Goal: Task Accomplishment & Management: Complete application form

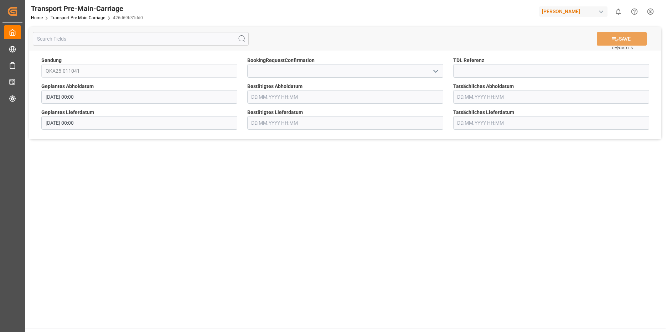
click at [437, 72] on icon "open menu" at bounding box center [435, 71] width 9 height 9
click at [304, 89] on div "Yes" at bounding box center [345, 87] width 195 height 16
type input "Yes"
click at [401, 96] on input "text" at bounding box center [345, 97] width 196 height 14
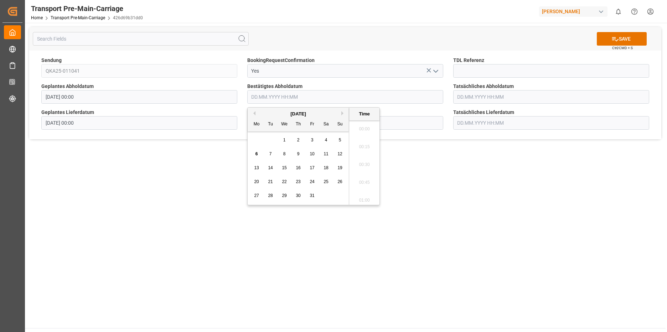
scroll to position [822, 0]
click at [284, 154] on span "8" at bounding box center [284, 153] width 2 height 5
type input "[DATE] 00:00"
click at [406, 120] on input "text" at bounding box center [345, 123] width 196 height 14
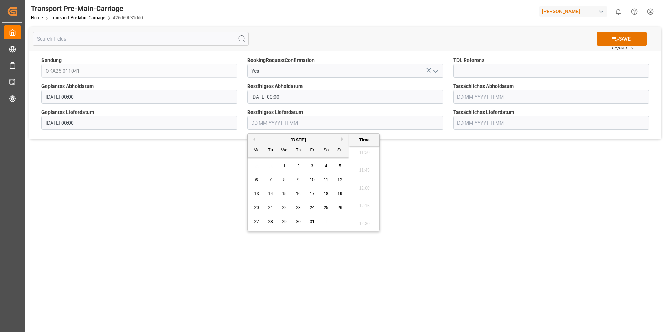
click at [283, 198] on div "13 14 15 16 17 18 19" at bounding box center [298, 194] width 97 height 14
drag, startPoint x: 283, startPoint y: 198, endPoint x: 283, endPoint y: 193, distance: 5.4
click at [283, 192] on span "15" at bounding box center [284, 193] width 5 height 5
type input "[DATE] 00:00"
click at [469, 207] on main "SAVE Ctrl/CMD + S Sendung QKA25-011041 BookingRequestConfirmation Yes TDL Refer…" at bounding box center [345, 175] width 641 height 305
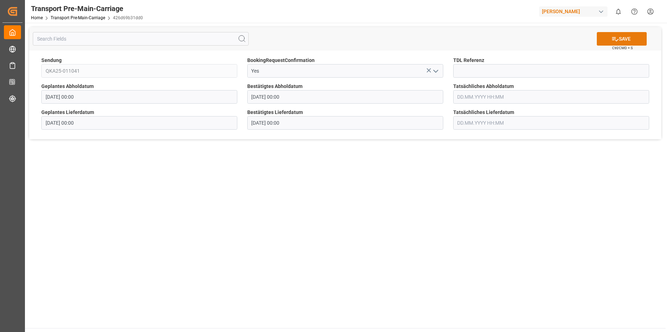
click at [624, 42] on button "SAVE" at bounding box center [622, 39] width 50 height 14
